Goal: Check status

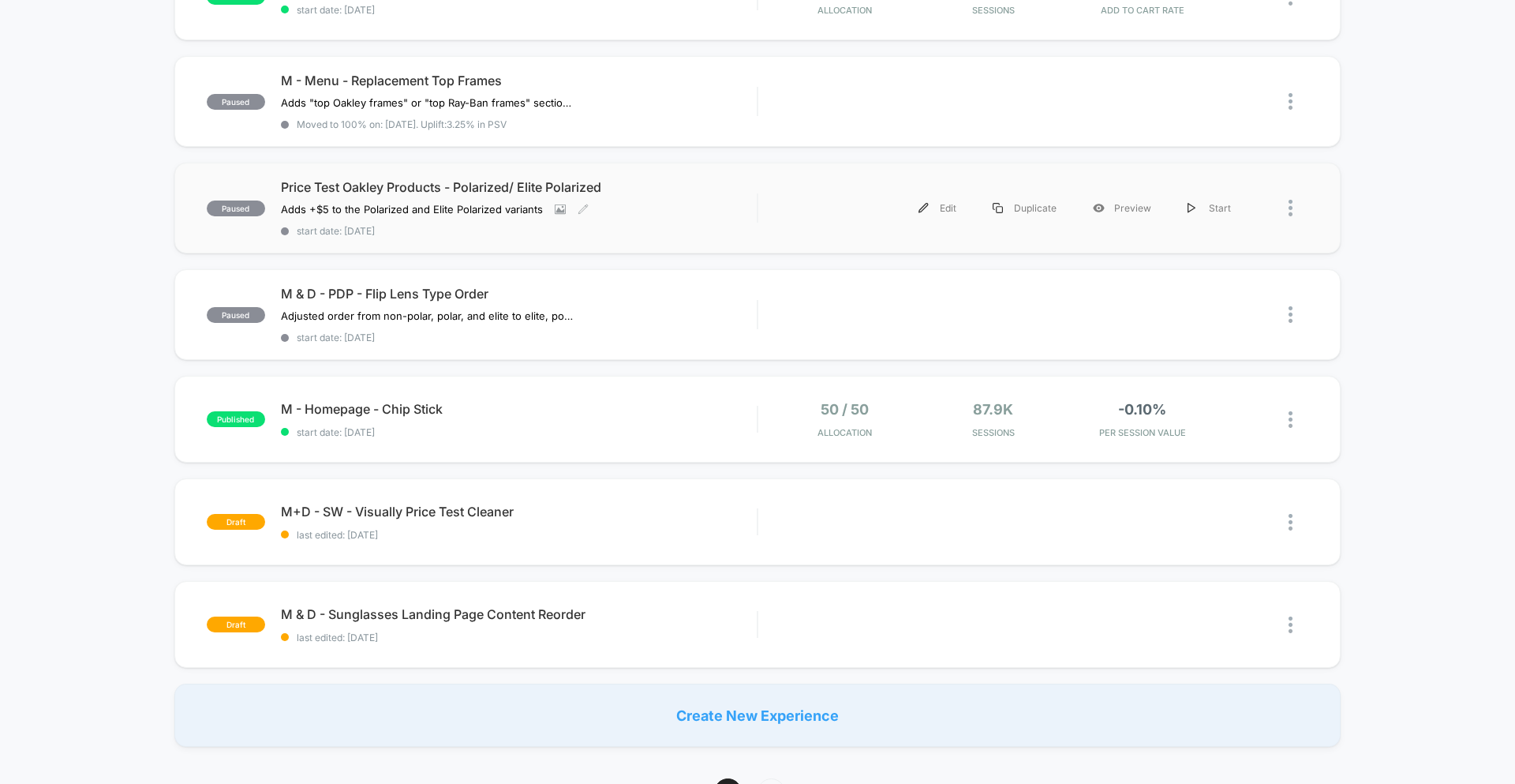
scroll to position [741, 0]
click at [467, 234] on span "start date: [DATE]" at bounding box center [519, 230] width 476 height 12
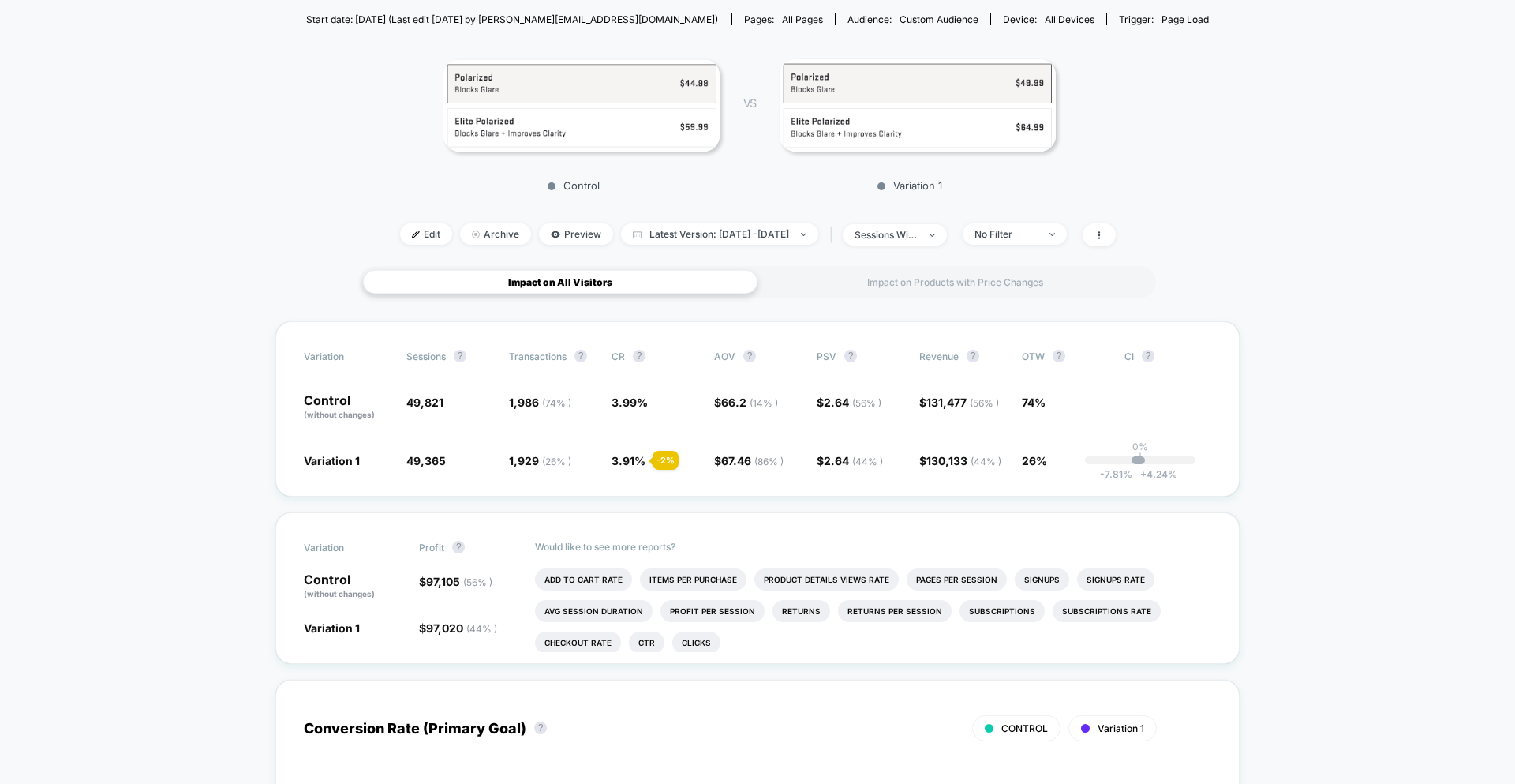
scroll to position [203, 0]
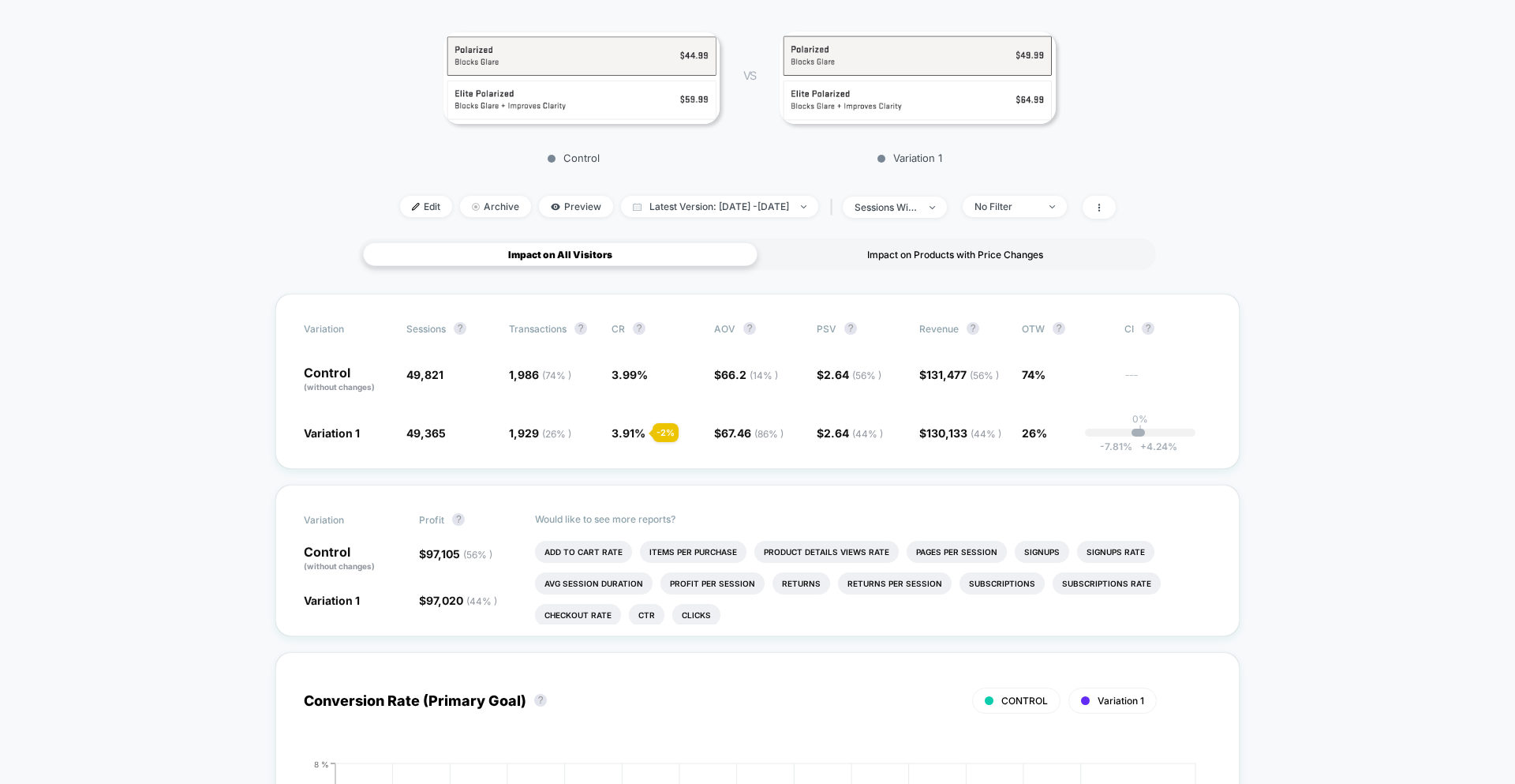
click at [919, 266] on div "Impact on Products with Price Changes" at bounding box center [954, 254] width 394 height 24
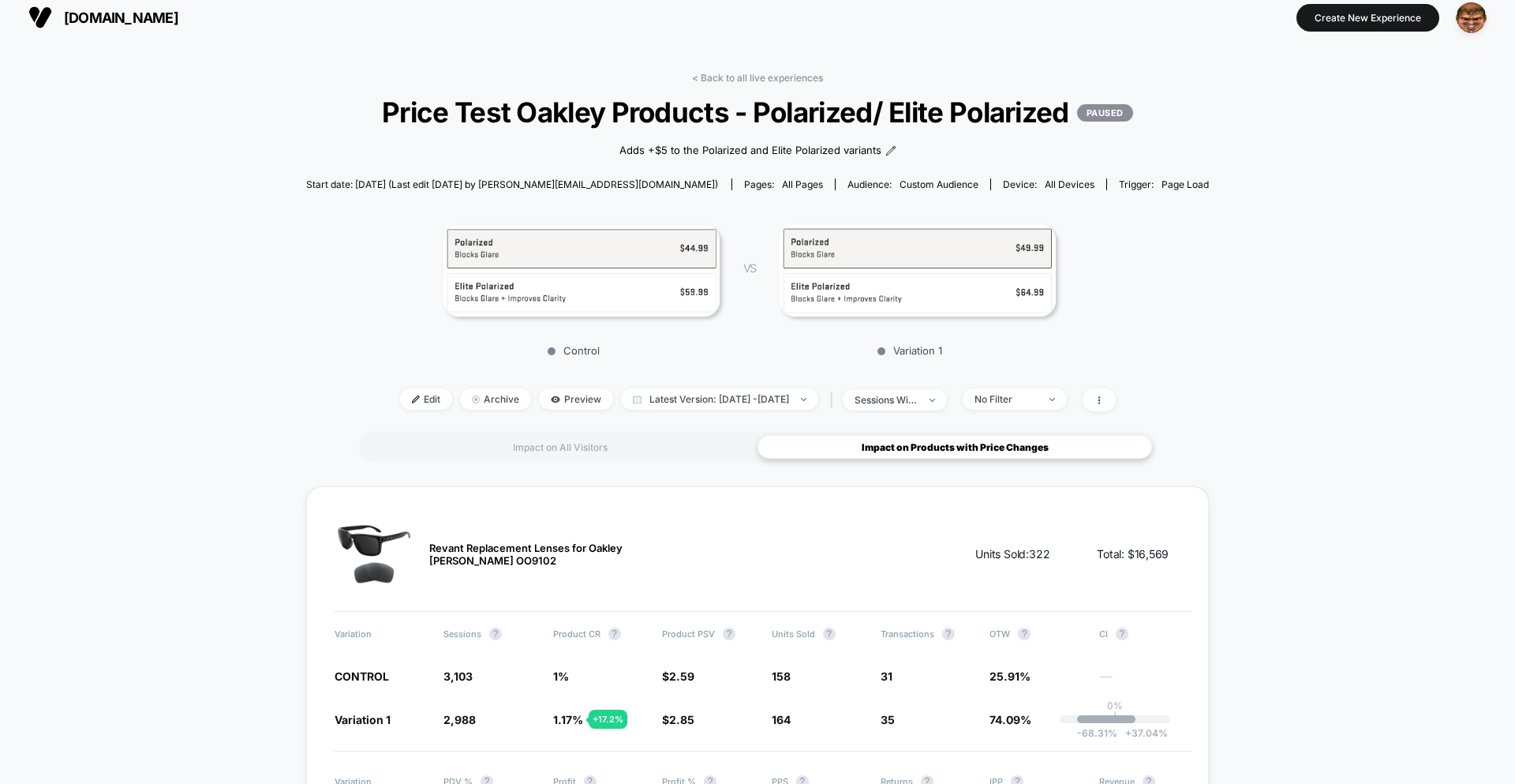
scroll to position [0, 0]
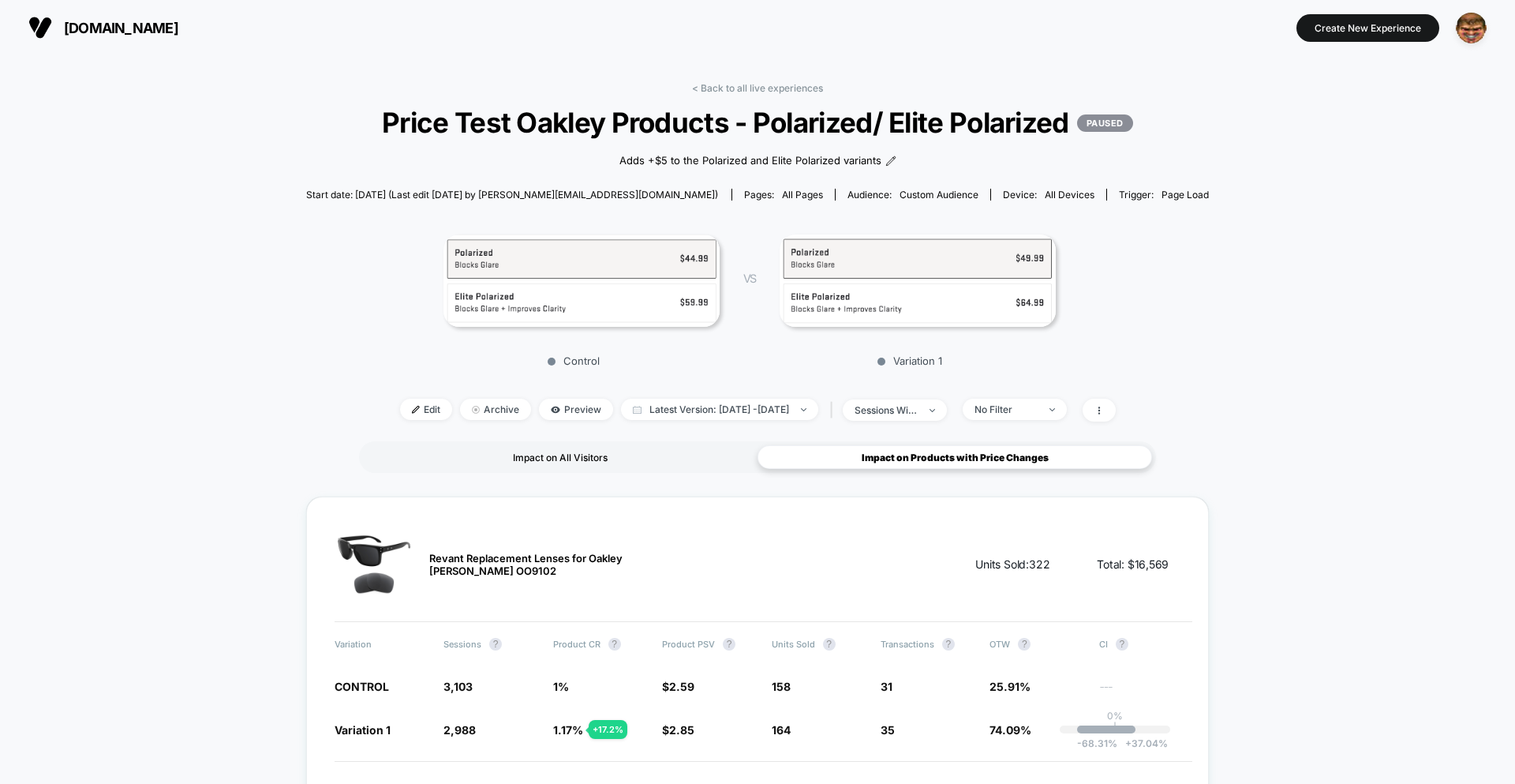
click at [586, 469] on div "Impact on All Visitors" at bounding box center [560, 456] width 394 height 24
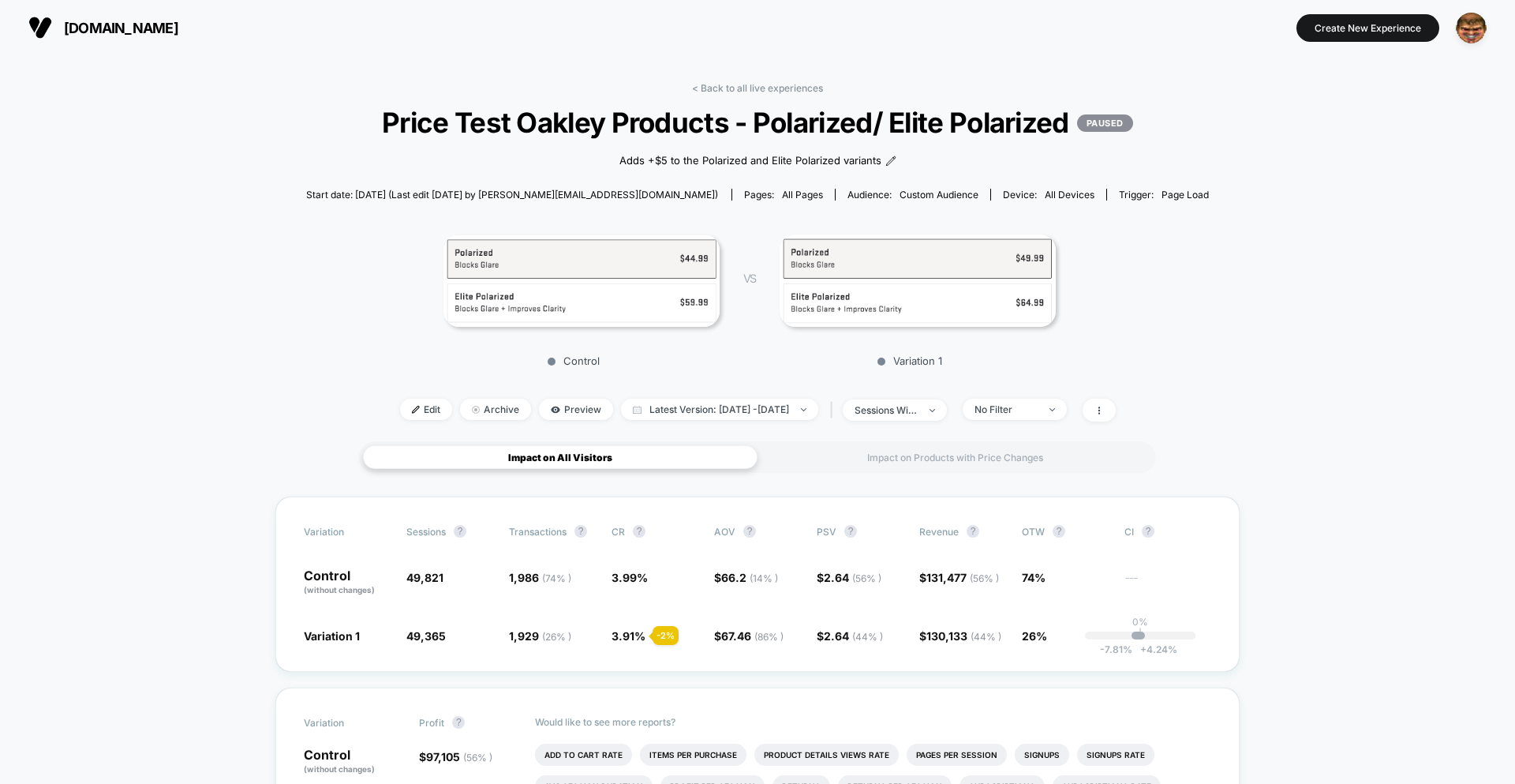
click at [389, 376] on div "Control VS Variation 1" at bounding box center [750, 296] width 904 height 159
click at [865, 469] on div "Impact on Products with Price Changes" at bounding box center [954, 456] width 394 height 24
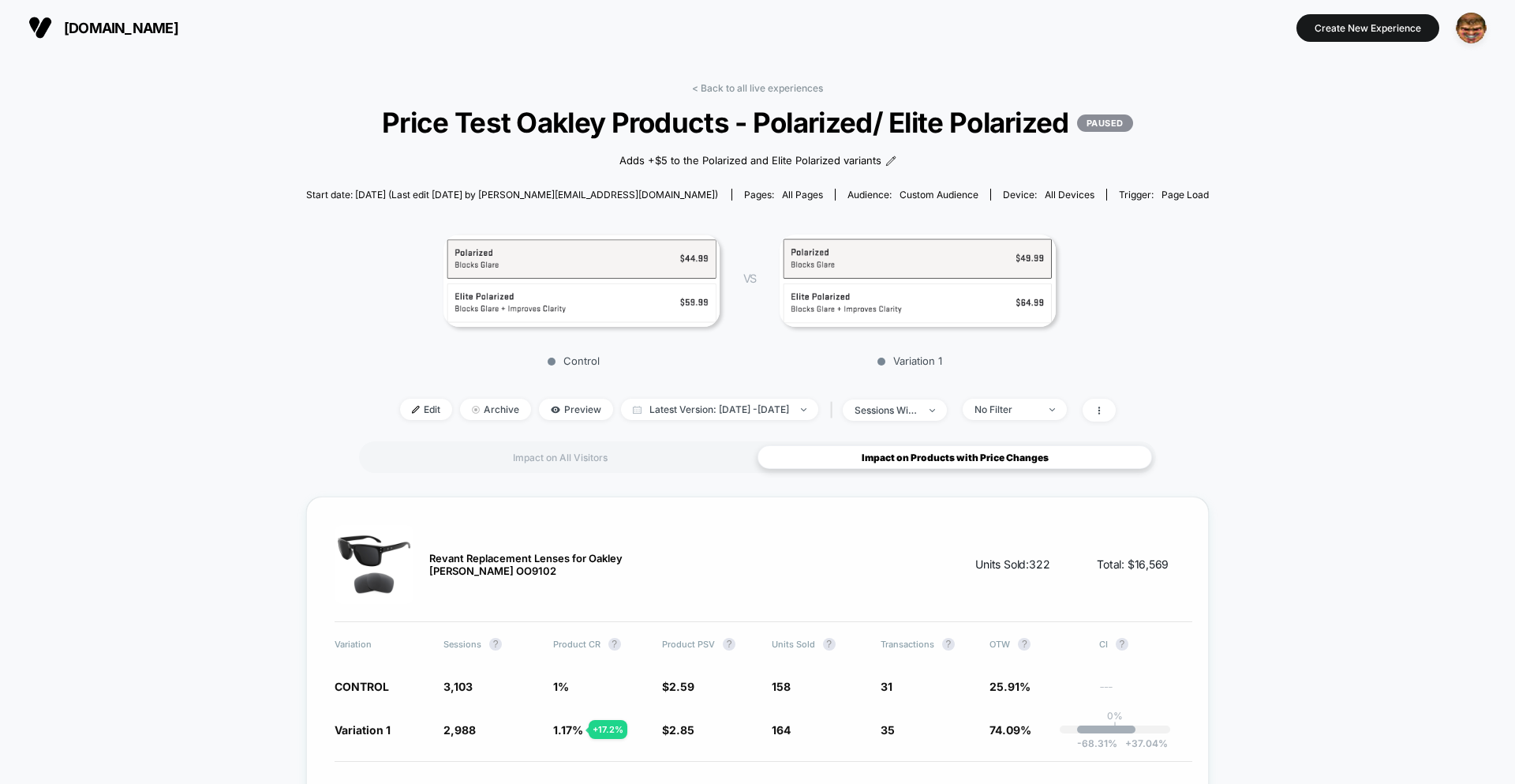
scroll to position [255, 0]
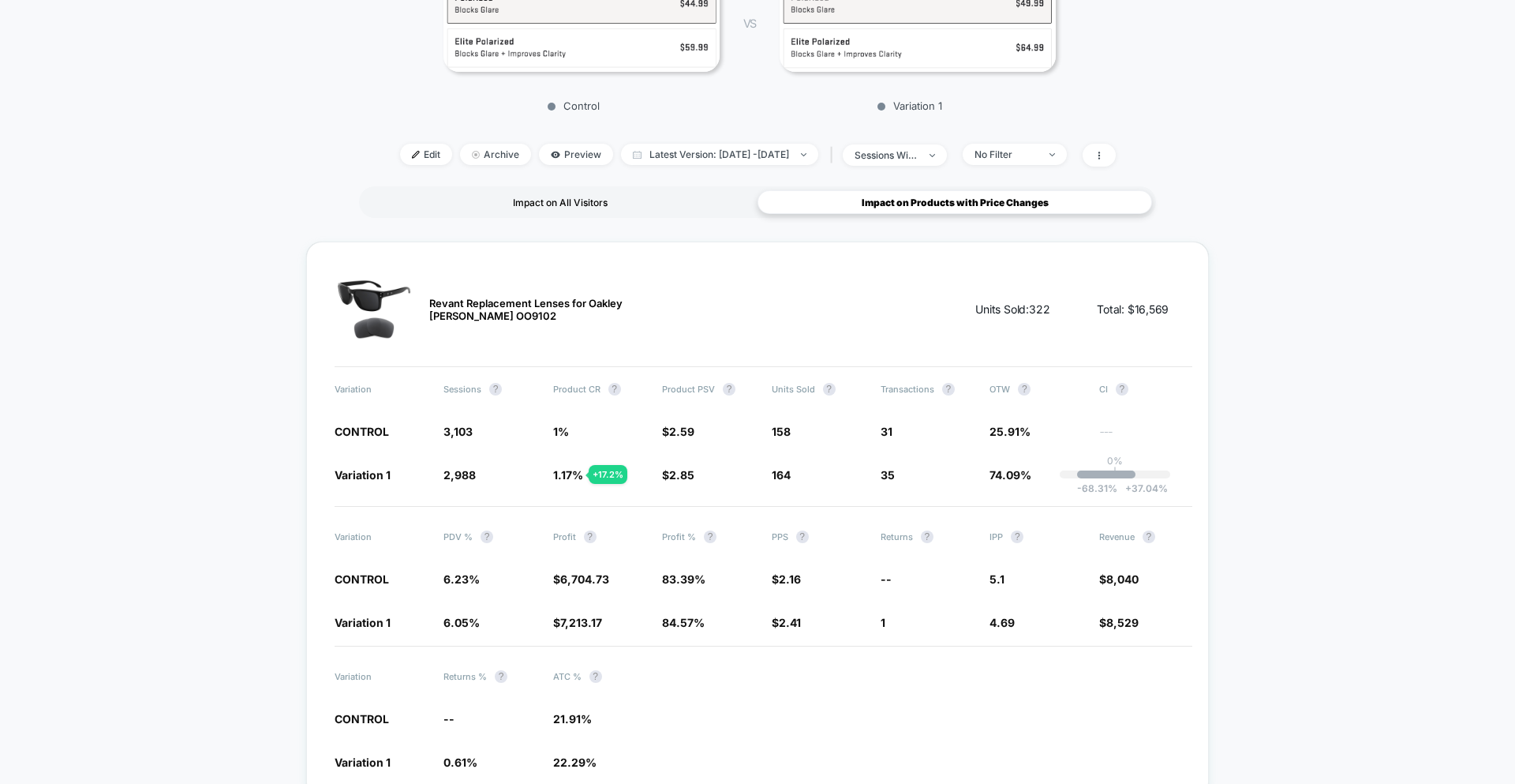
click at [489, 213] on div "Impact on All Visitors" at bounding box center [560, 202] width 394 height 24
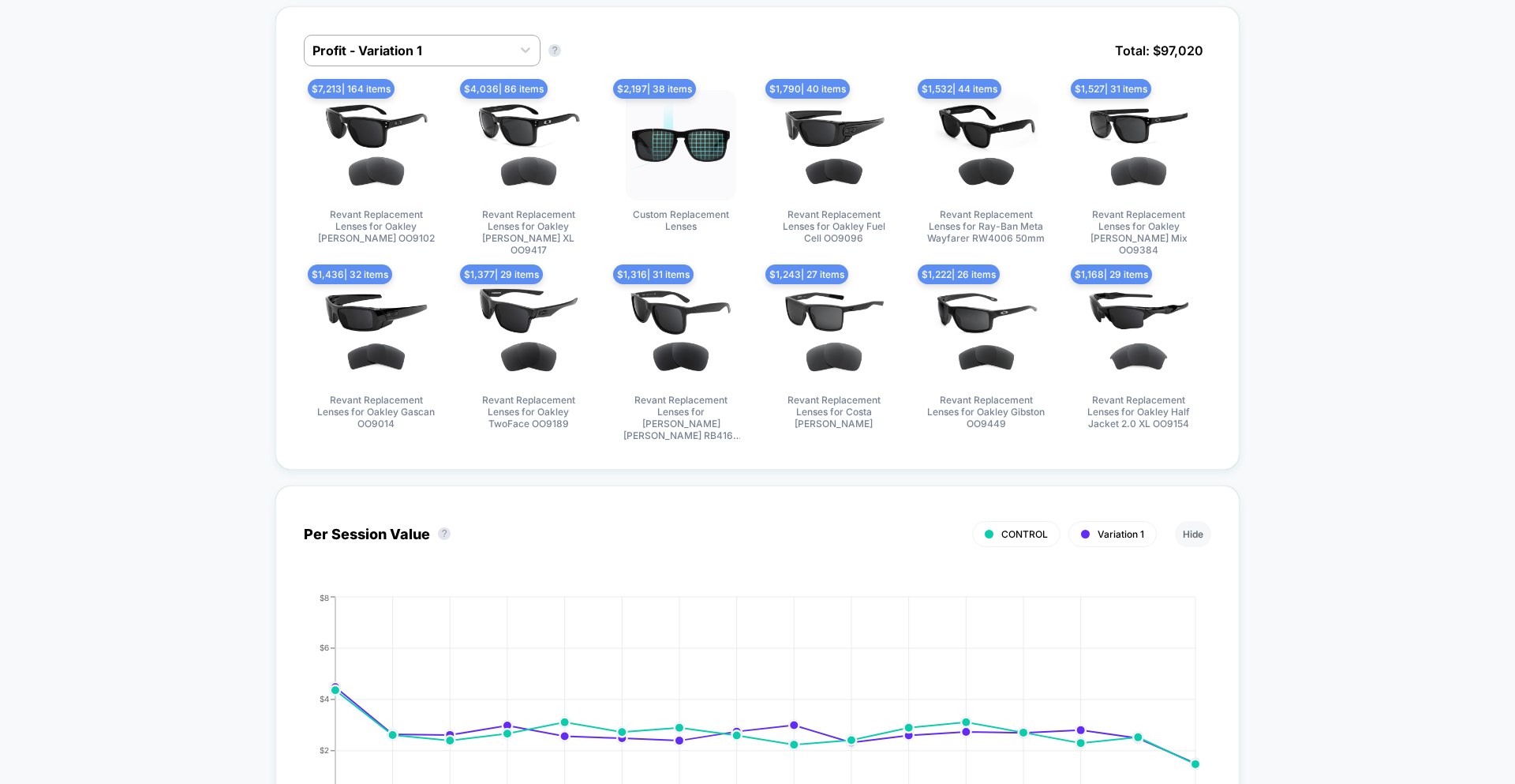
scroll to position [1055, 0]
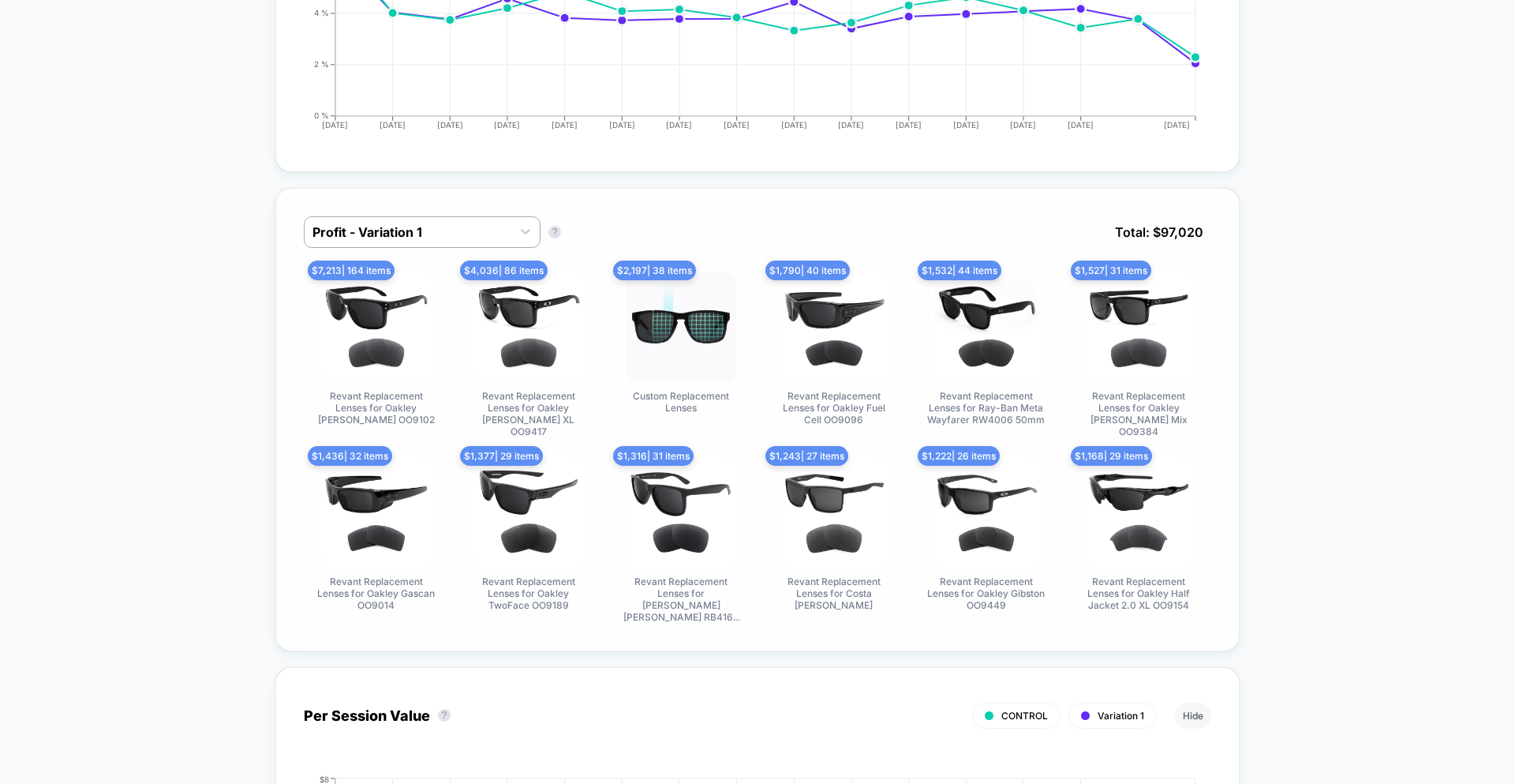
click at [694, 420] on div "$ 2,197 | 38 items Custom Replacement Lenses" at bounding box center [681, 354] width 145 height 165
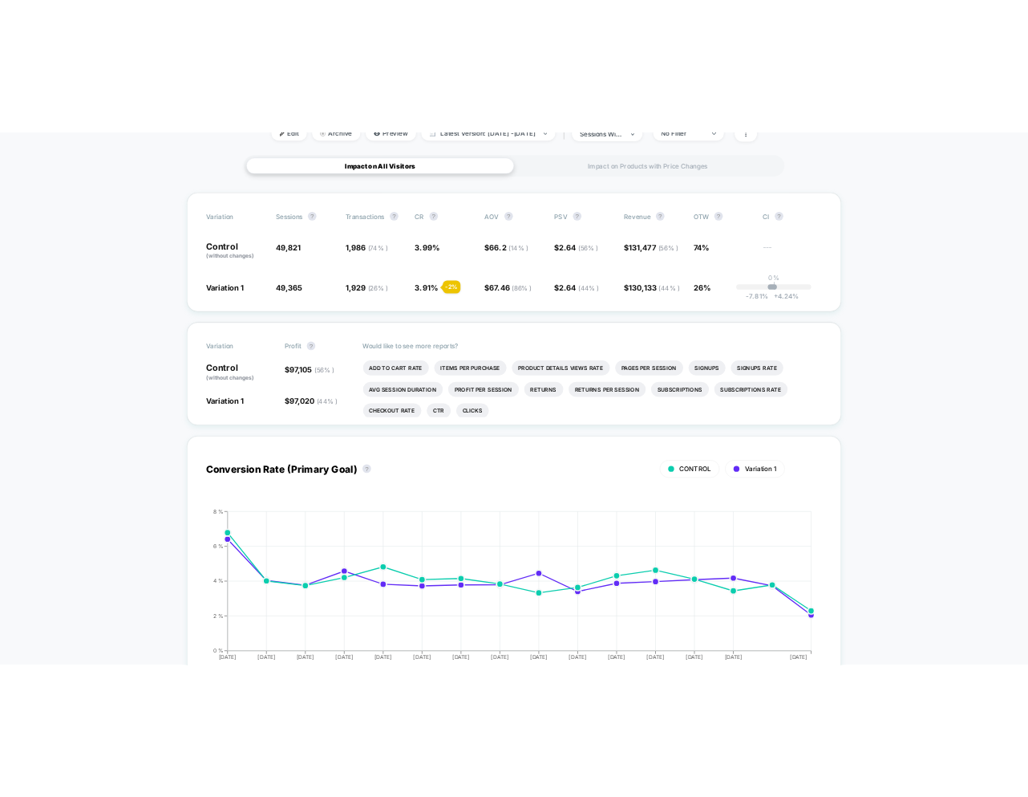
scroll to position [0, 0]
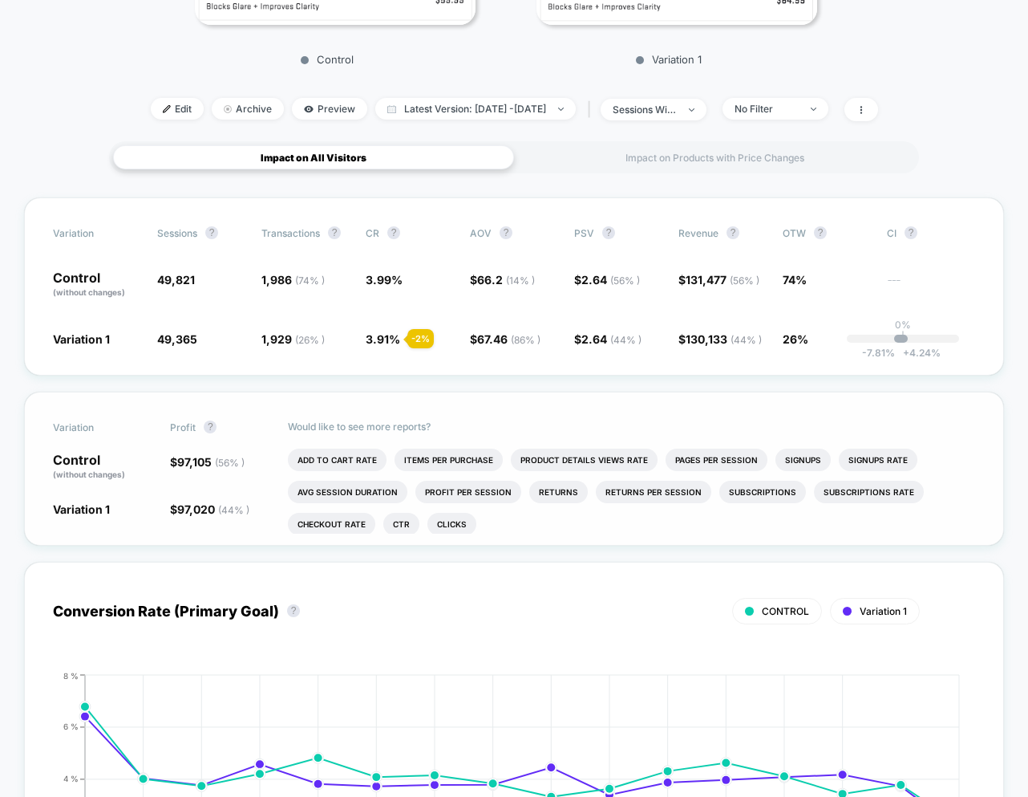
scroll to position [308, 0]
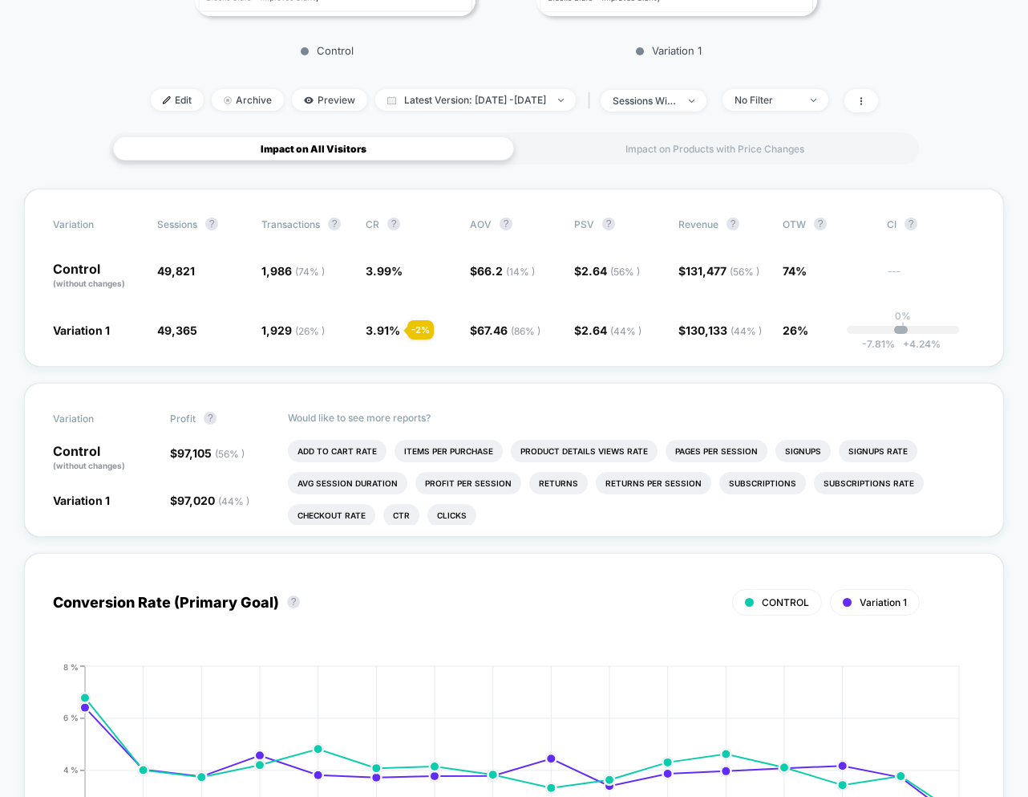
click at [708, 160] on div "Impact on Products with Price Changes" at bounding box center [714, 148] width 401 height 24
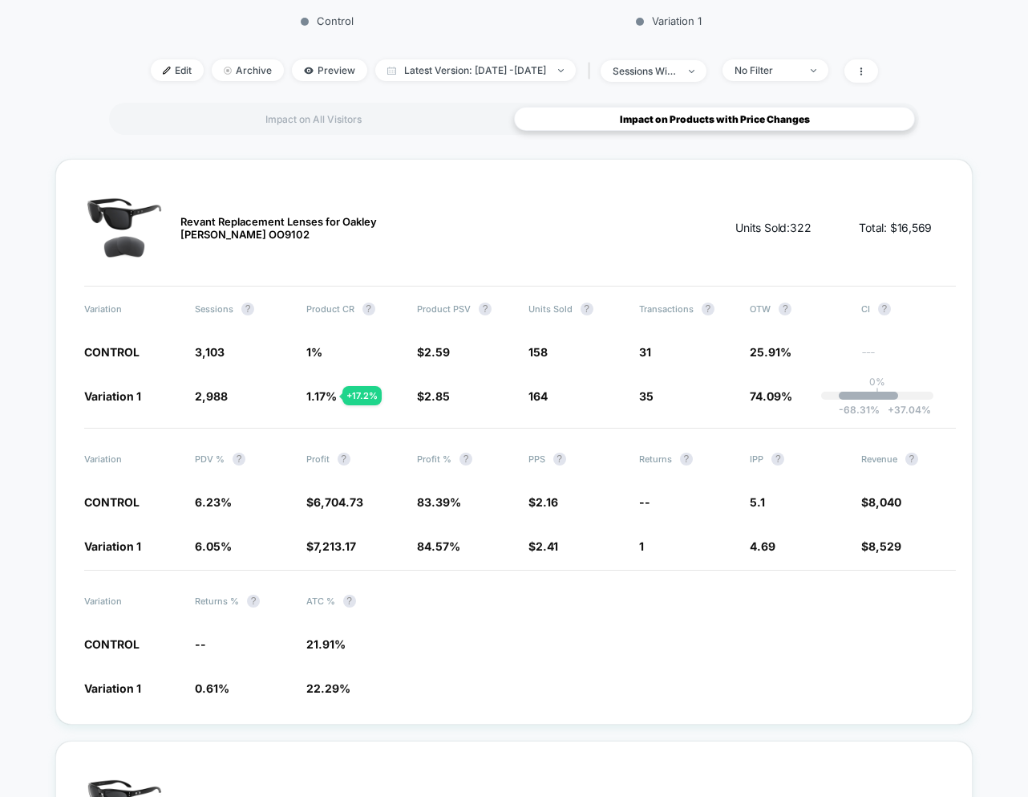
scroll to position [349, 0]
